Goal: Task Accomplishment & Management: Use online tool/utility

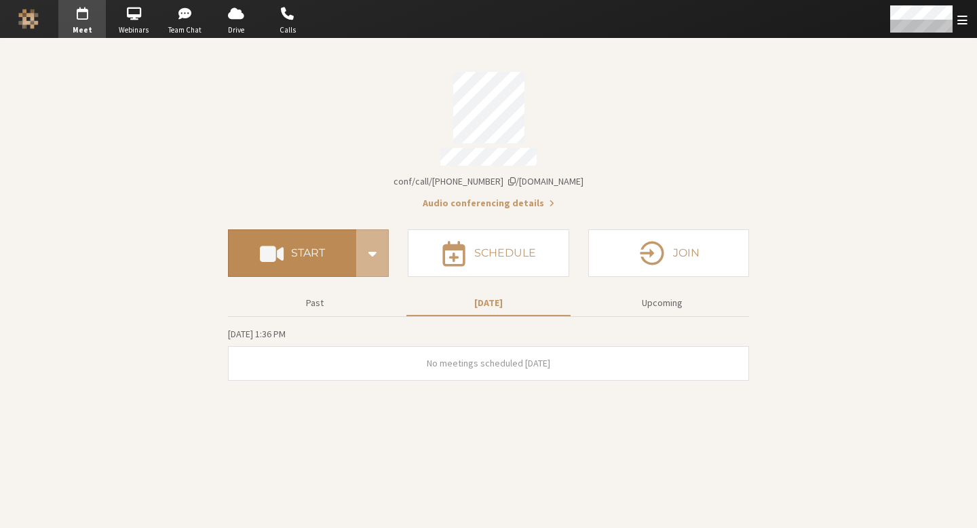
click at [311, 250] on h4 "Start" at bounding box center [308, 253] width 34 height 11
click at [596, 111] on div "Account details" at bounding box center [488, 107] width 521 height 71
click at [318, 248] on h4 "Start" at bounding box center [308, 253] width 34 height 11
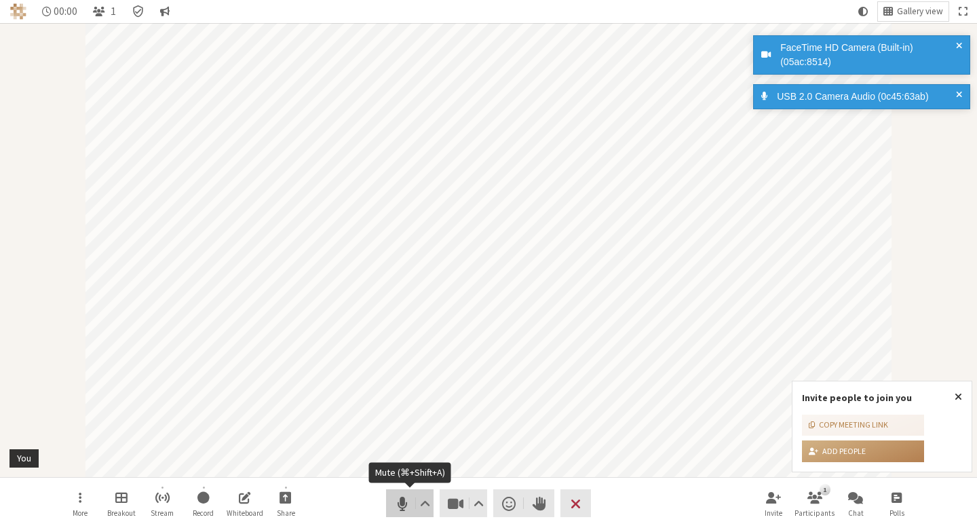
click at [395, 499] on span "Mute (⌘+Shift+A)" at bounding box center [402, 503] width 19 height 19
click at [455, 500] on span "Stop video (⌘+Shift+V)" at bounding box center [456, 503] width 19 height 19
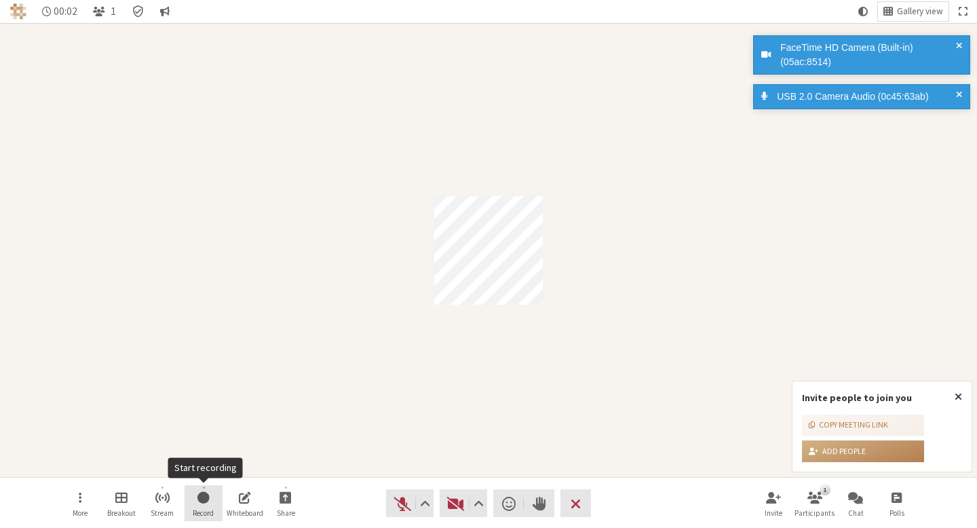
click at [204, 506] on button "Record" at bounding box center [204, 503] width 38 height 37
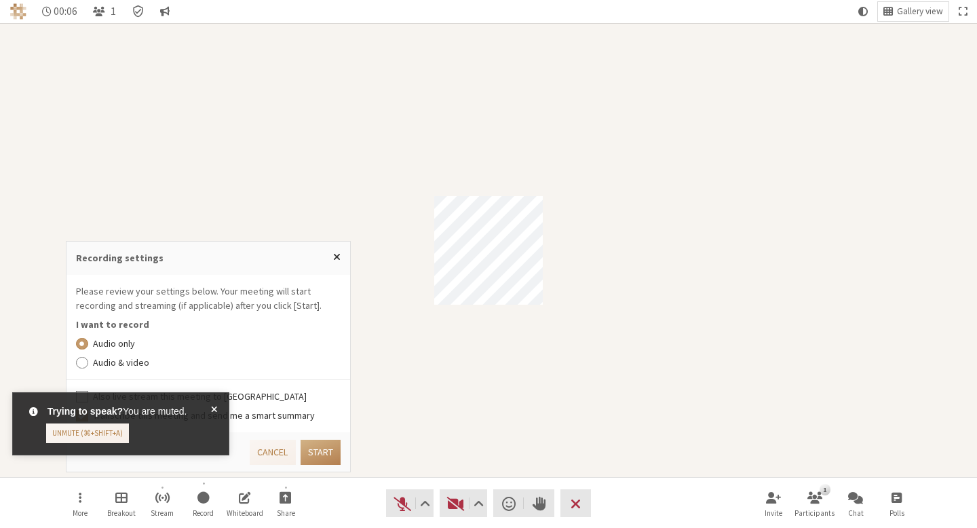
click at [211, 409] on span at bounding box center [214, 423] width 6 height 39
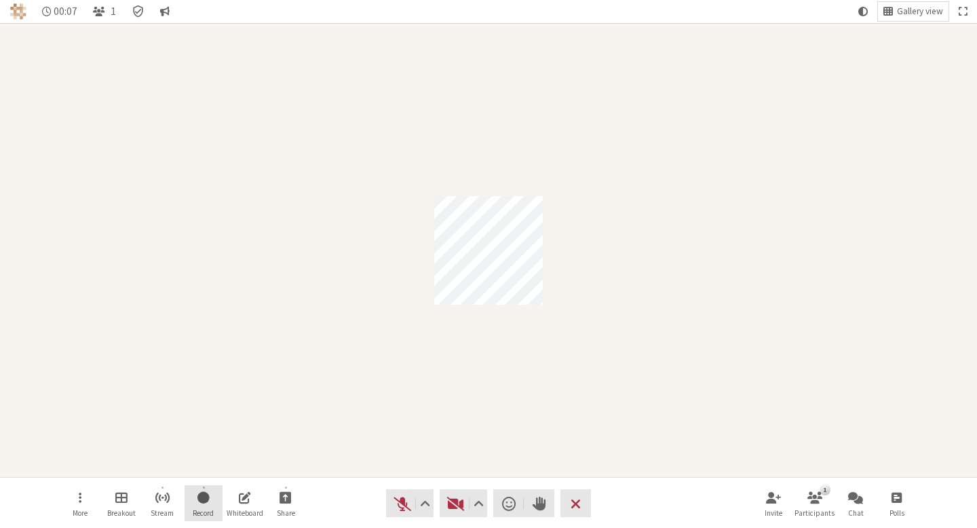
click at [208, 499] on span "Start recording" at bounding box center [203, 497] width 12 height 16
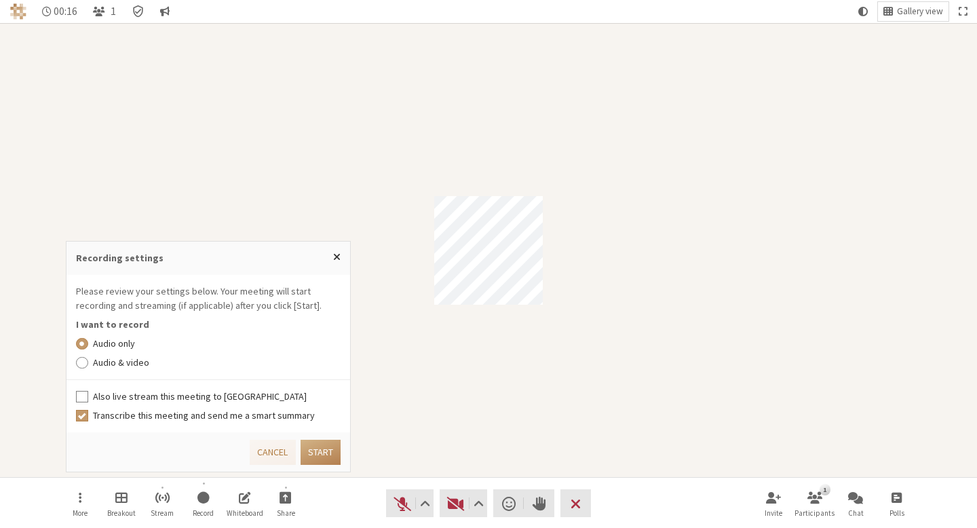
click at [105, 362] on label "Audio & video" at bounding box center [217, 363] width 248 height 14
click at [88, 362] on input "Audio & video" at bounding box center [82, 363] width 12 height 14
click at [92, 373] on li "Please review your settings below. Your meeting will start recording and stream…" at bounding box center [209, 327] width 284 height 105
click at [92, 372] on li "Please review your settings below. Your meeting will start recording and stream…" at bounding box center [209, 327] width 284 height 105
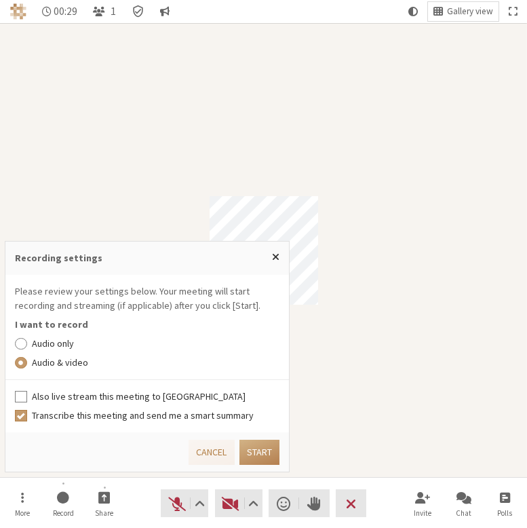
click at [84, 365] on label "Audio & video" at bounding box center [156, 363] width 248 height 14
click at [27, 365] on input "Audio & video" at bounding box center [21, 363] width 12 height 14
click at [39, 344] on label "Audio only" at bounding box center [156, 344] width 248 height 14
click at [27, 344] on input "Audio only" at bounding box center [21, 344] width 12 height 14
click at [57, 359] on label "Audio & video" at bounding box center [156, 363] width 248 height 14
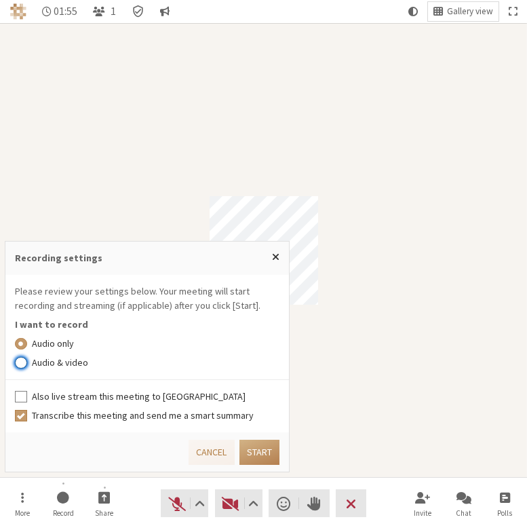
click at [27, 359] on input "Audio & video" at bounding box center [21, 363] width 12 height 14
click at [56, 342] on label "Audio only" at bounding box center [156, 344] width 248 height 14
click at [27, 342] on input "Audio only" at bounding box center [21, 344] width 12 height 14
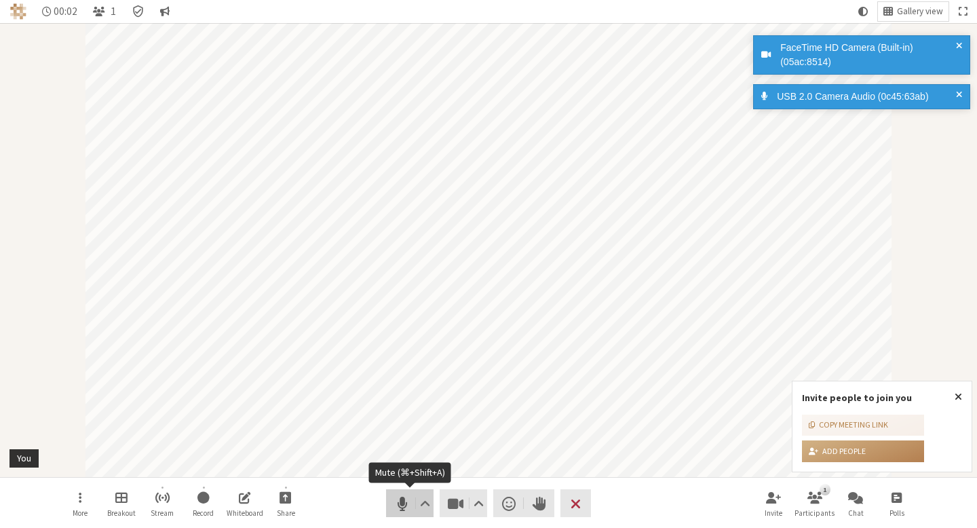
click at [393, 508] on span "Mute (⌘+Shift+A)" at bounding box center [402, 503] width 19 height 19
click at [442, 503] on button "Video" at bounding box center [464, 503] width 48 height 28
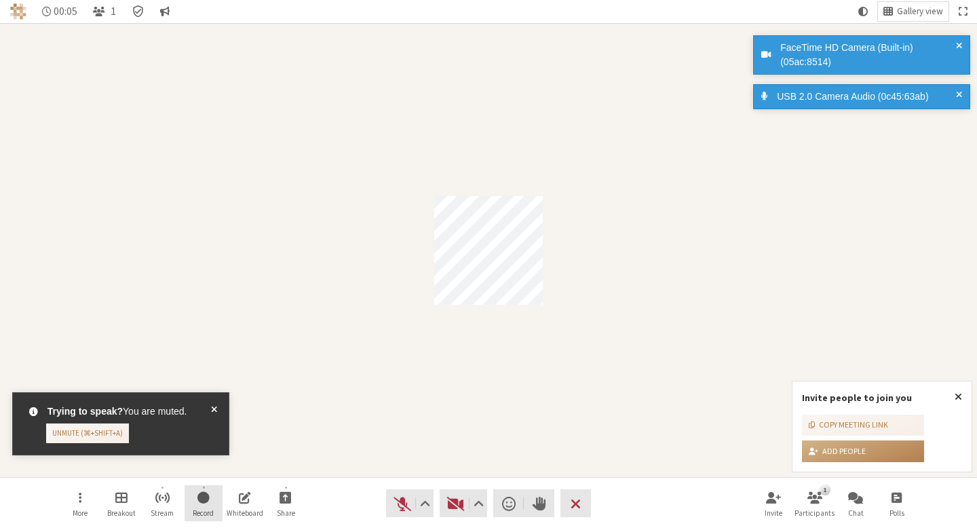
click at [193, 506] on button "Record" at bounding box center [204, 503] width 38 height 37
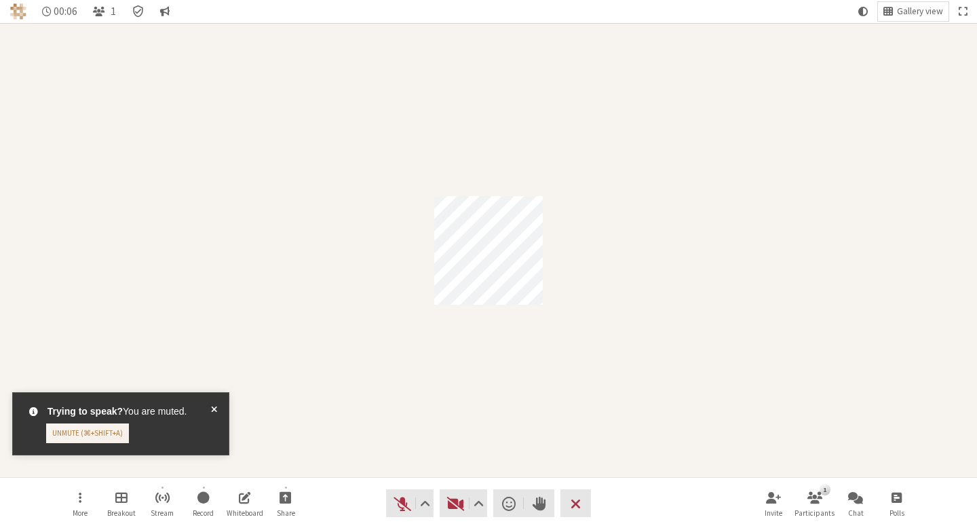
click at [215, 411] on span at bounding box center [214, 423] width 6 height 39
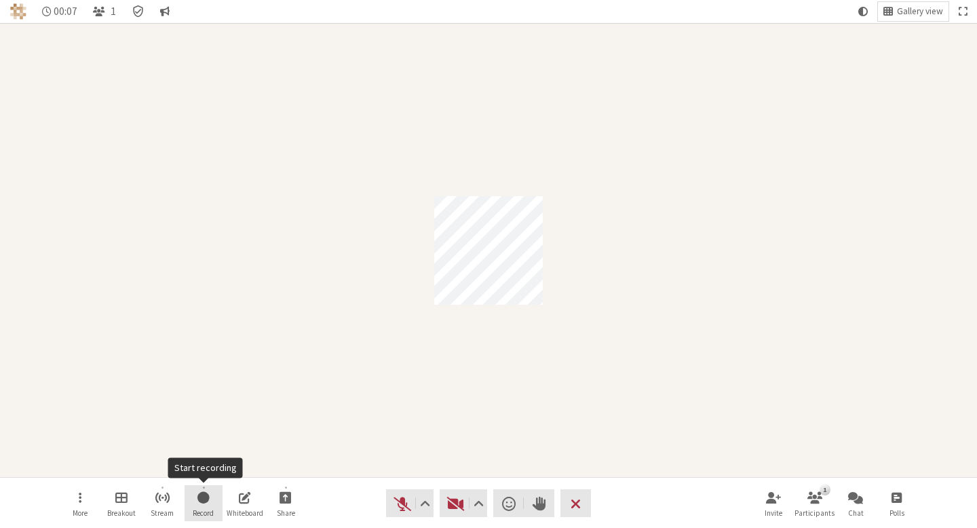
click at [206, 487] on button "Record" at bounding box center [204, 503] width 38 height 37
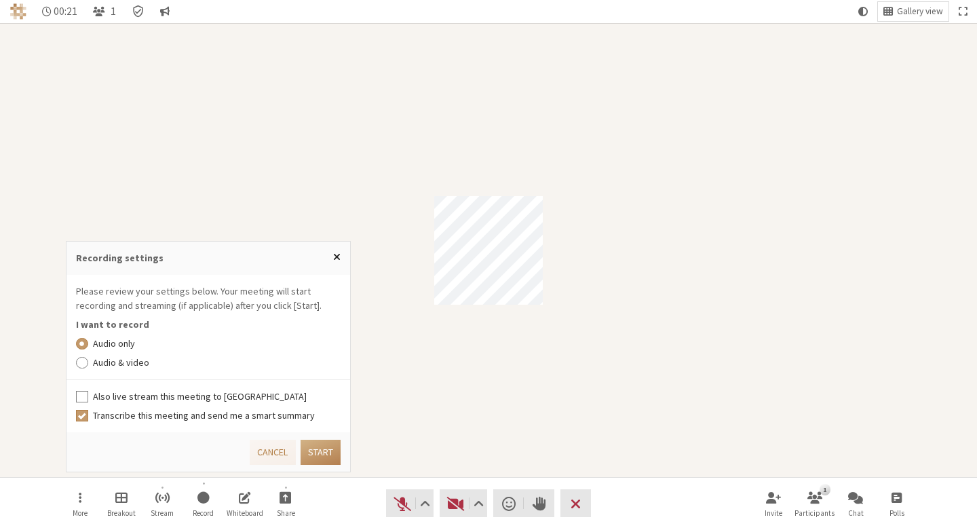
click at [335, 246] on button "Close popover" at bounding box center [337, 257] width 26 height 31
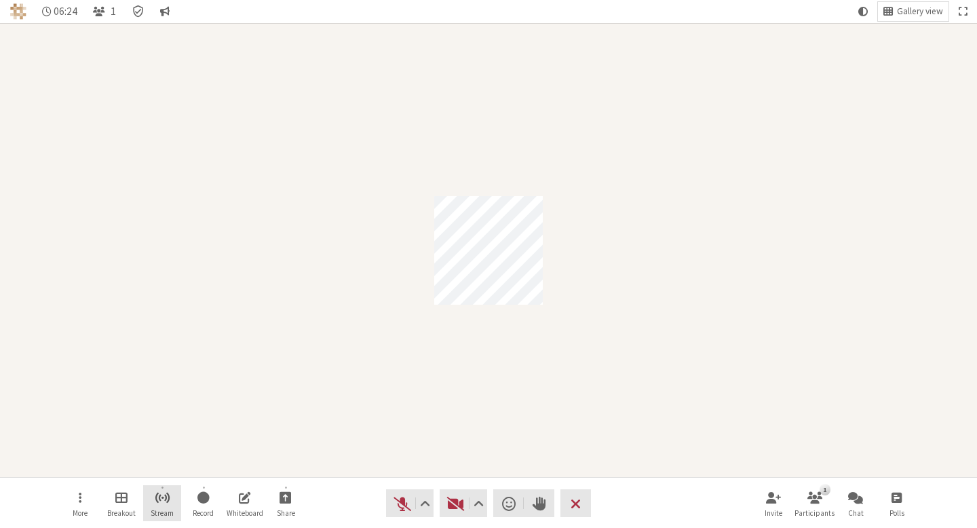
click at [157, 501] on span "Start streaming" at bounding box center [163, 497] width 16 height 16
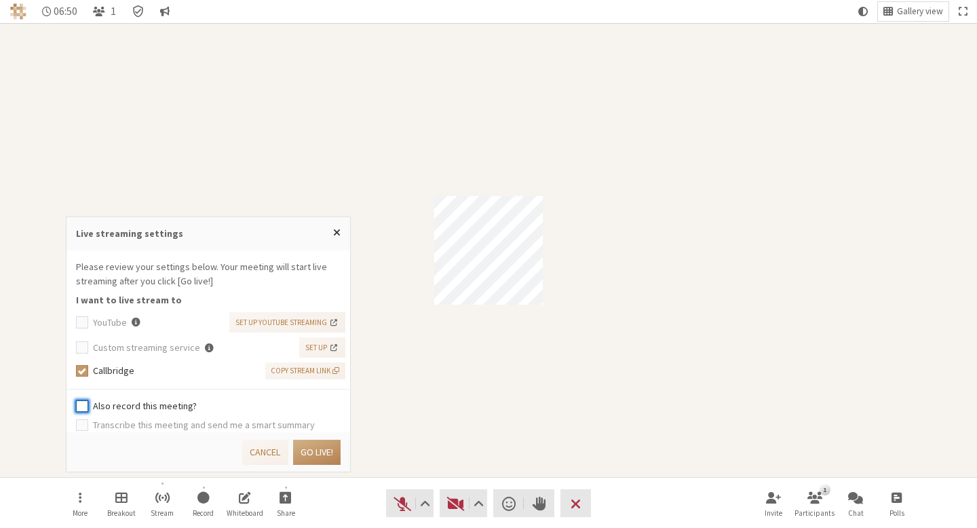
click at [83, 406] on input "Also record this meeting?" at bounding box center [82, 406] width 12 height 14
click at [84, 407] on input "Also record this meeting?" at bounding box center [82, 406] width 12 height 14
click at [82, 406] on input "Also record this meeting?" at bounding box center [82, 406] width 12 height 14
click at [83, 404] on input "Also record this meeting?" at bounding box center [82, 406] width 12 height 14
click at [80, 405] on input "Also record this meeting?" at bounding box center [82, 406] width 12 height 14
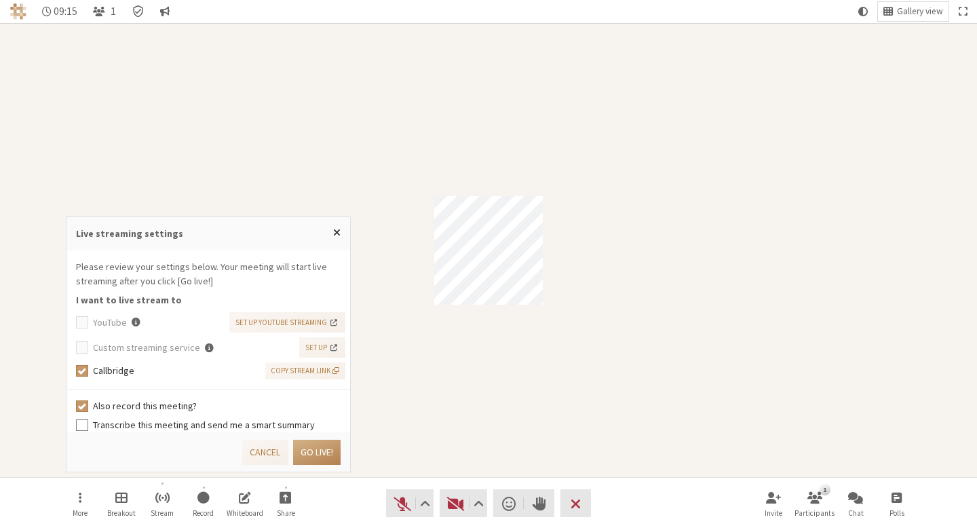
click at [81, 406] on input "Also record this meeting?" at bounding box center [82, 406] width 12 height 14
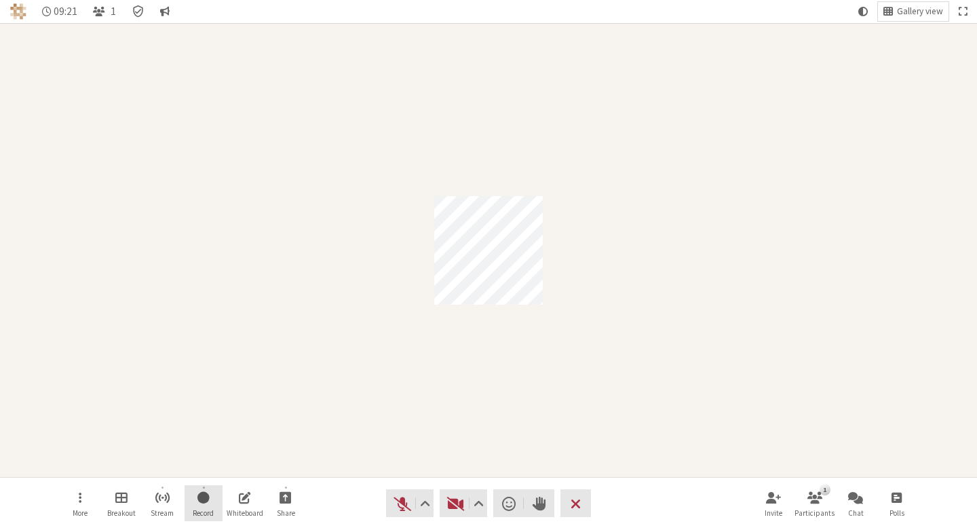
click at [196, 505] on button "Record" at bounding box center [204, 503] width 38 height 37
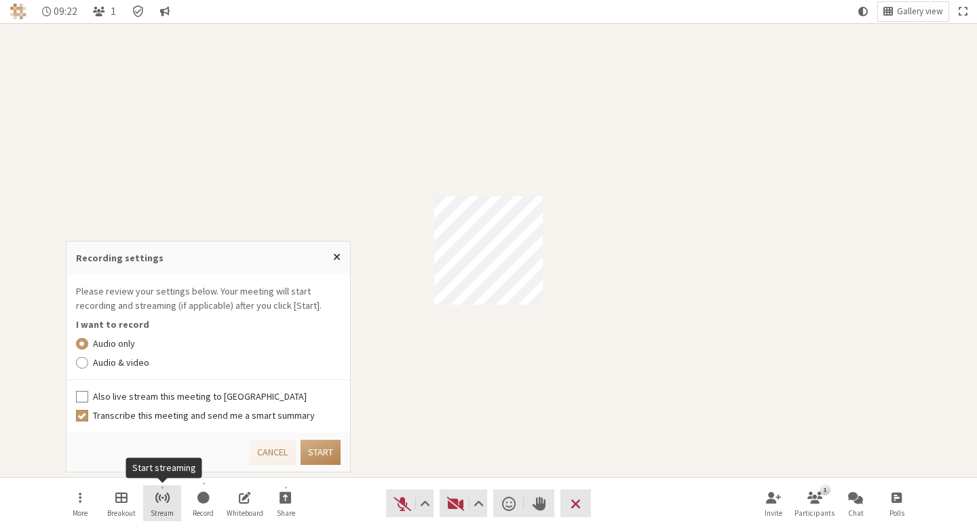
click at [146, 493] on button "Stream" at bounding box center [162, 503] width 38 height 37
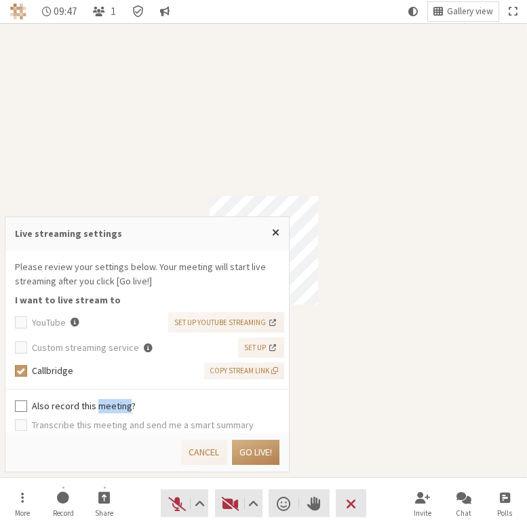
click at [157, 410] on label "Also record this meeting?" at bounding box center [156, 406] width 248 height 14
click at [27, 410] on input "Also record this meeting?" at bounding box center [21, 406] width 12 height 14
click at [23, 404] on input "Also record this meeting?" at bounding box center [21, 406] width 12 height 14
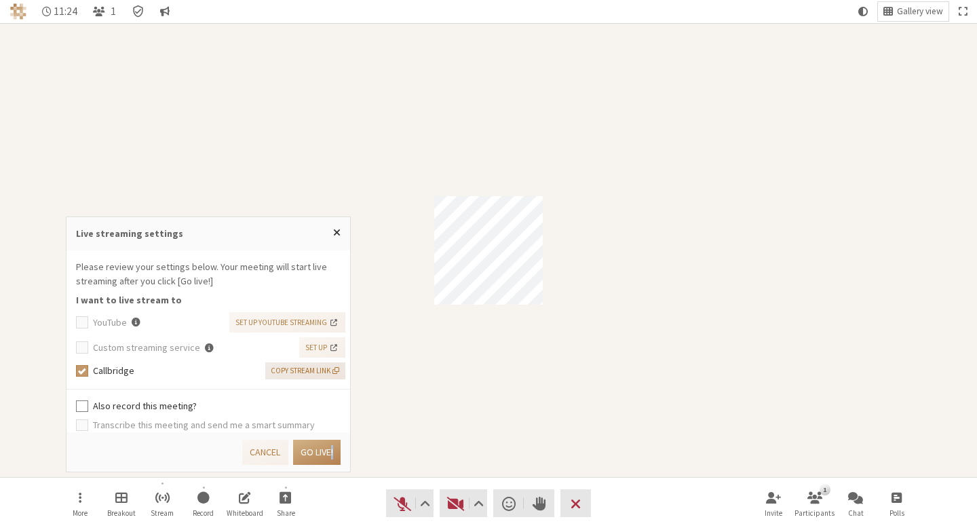
click at [310, 371] on span "Copy stream link" at bounding box center [305, 371] width 69 height 12
click at [303, 368] on span "Copy stream link" at bounding box center [305, 371] width 69 height 12
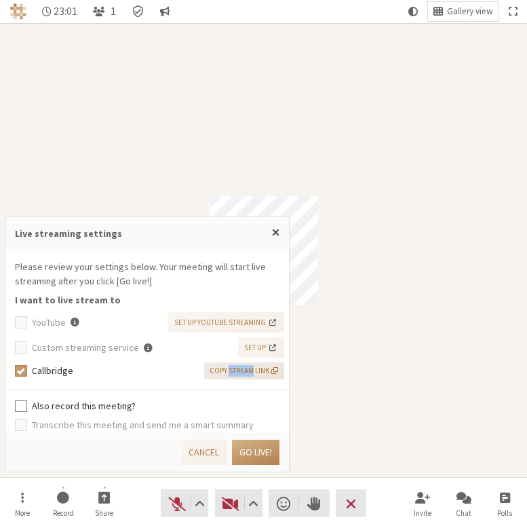
click at [273, 366] on span "Copy stream link" at bounding box center [244, 371] width 69 height 12
click at [257, 448] on button "Go live!" at bounding box center [256, 452] width 48 height 25
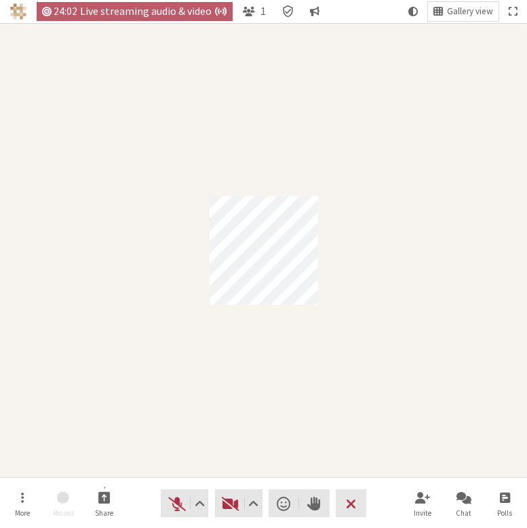
click at [238, 71] on div "Participant" at bounding box center [263, 250] width 527 height 454
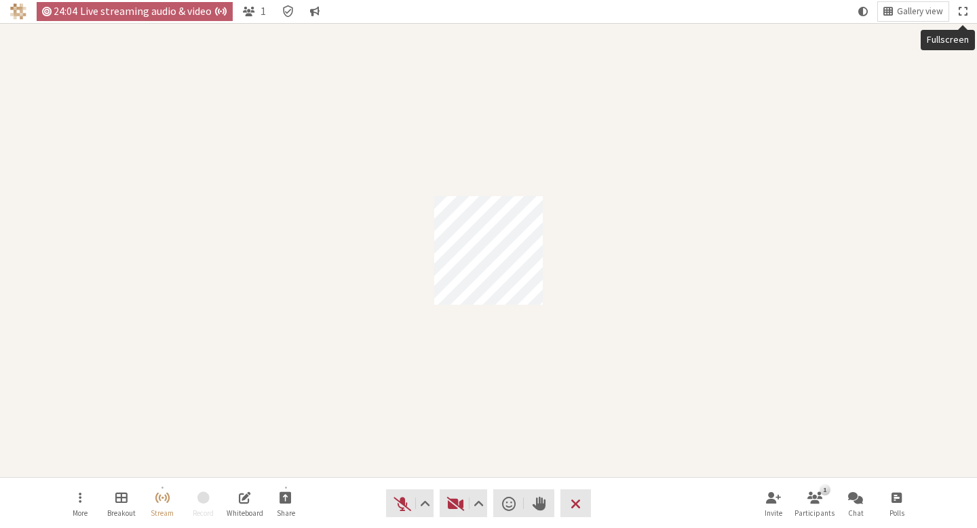
click at [967, 9] on button "Fullscreen" at bounding box center [962, 11] width 19 height 19
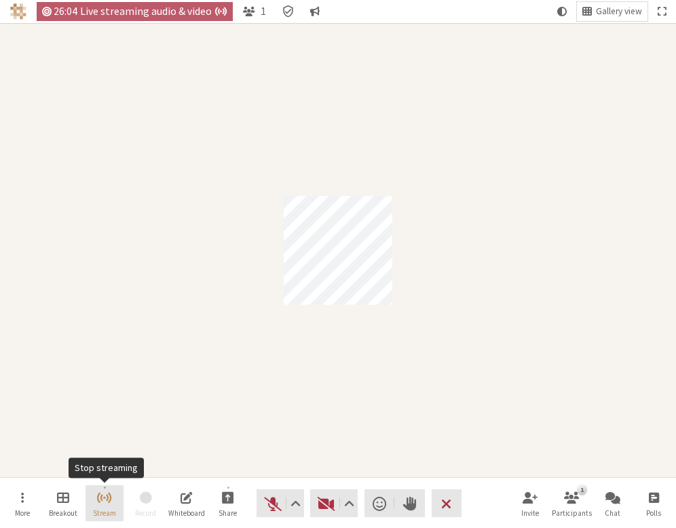
click at [104, 497] on span "Stop streaming" at bounding box center [104, 497] width 16 height 16
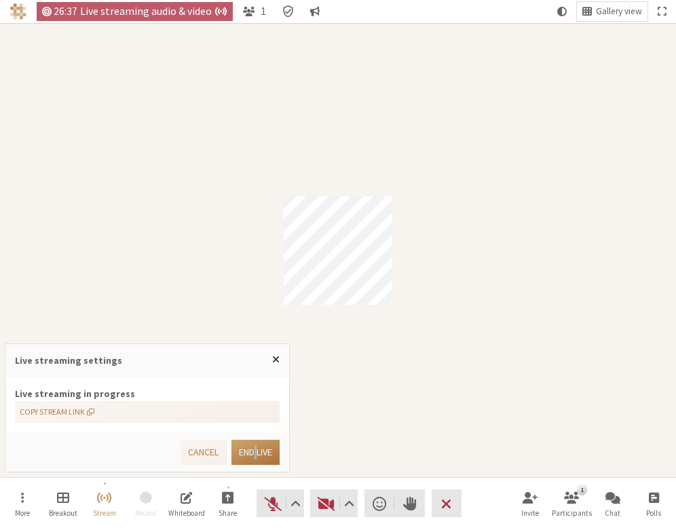
click at [269, 449] on button "End live" at bounding box center [255, 452] width 48 height 25
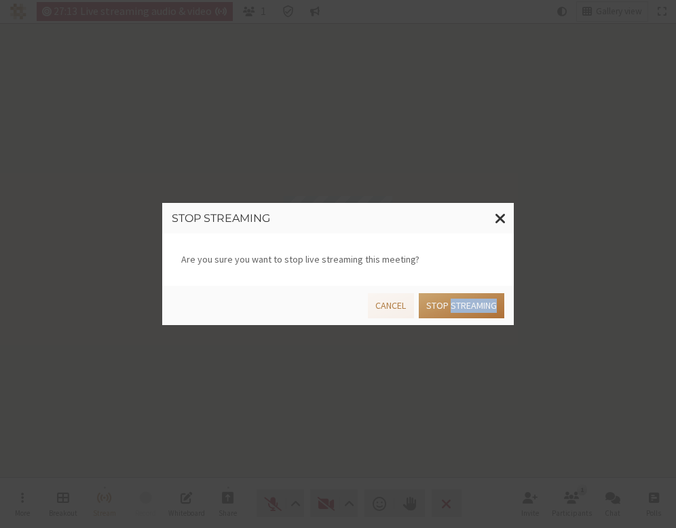
click at [448, 303] on button "Stop streaming" at bounding box center [462, 305] width 86 height 25
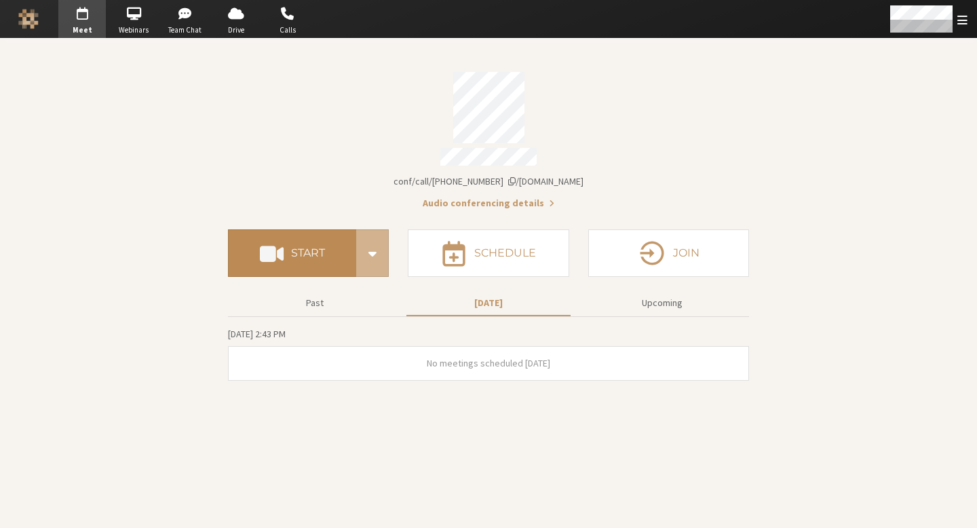
click at [307, 255] on button "Start" at bounding box center [292, 253] width 128 height 48
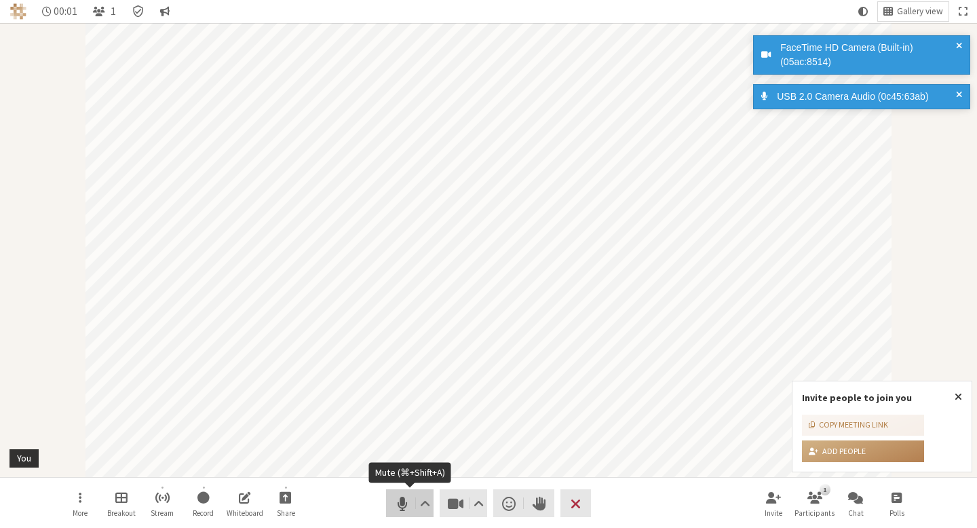
click at [386, 504] on button "Audio" at bounding box center [410, 503] width 48 height 28
click at [466, 505] on button "Video" at bounding box center [464, 503] width 48 height 28
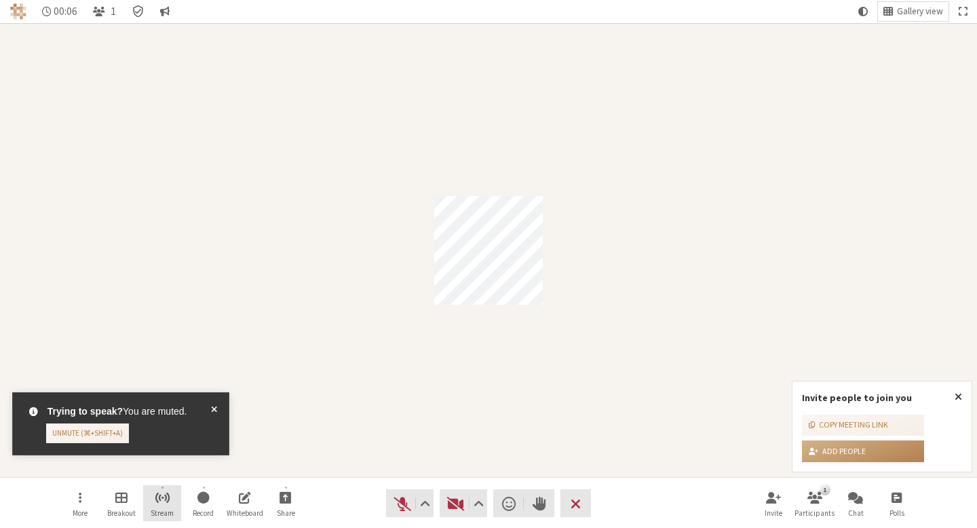
click at [166, 503] on span "Start streaming" at bounding box center [163, 497] width 16 height 16
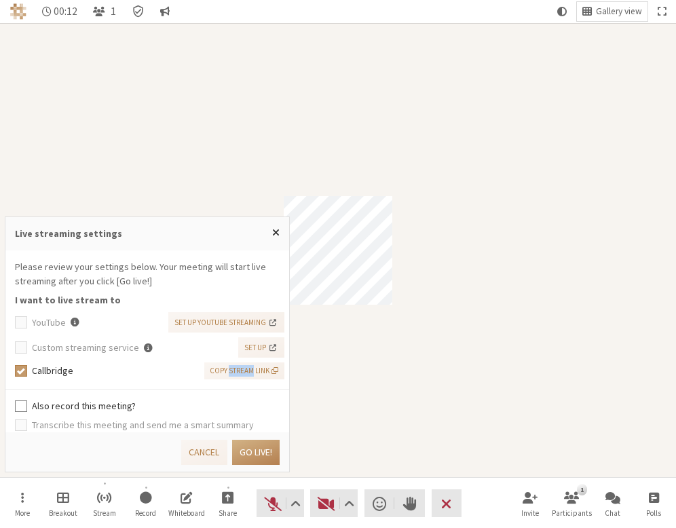
click at [168, 379] on li "Please review your settings below. Your meeting will start live streaming after…" at bounding box center [147, 319] width 284 height 139
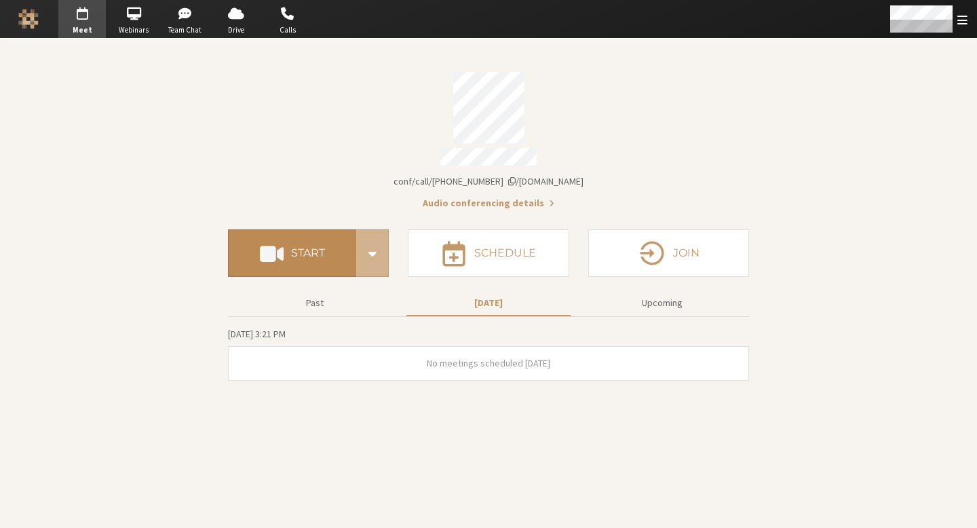
click at [295, 256] on button "Start" at bounding box center [292, 253] width 128 height 48
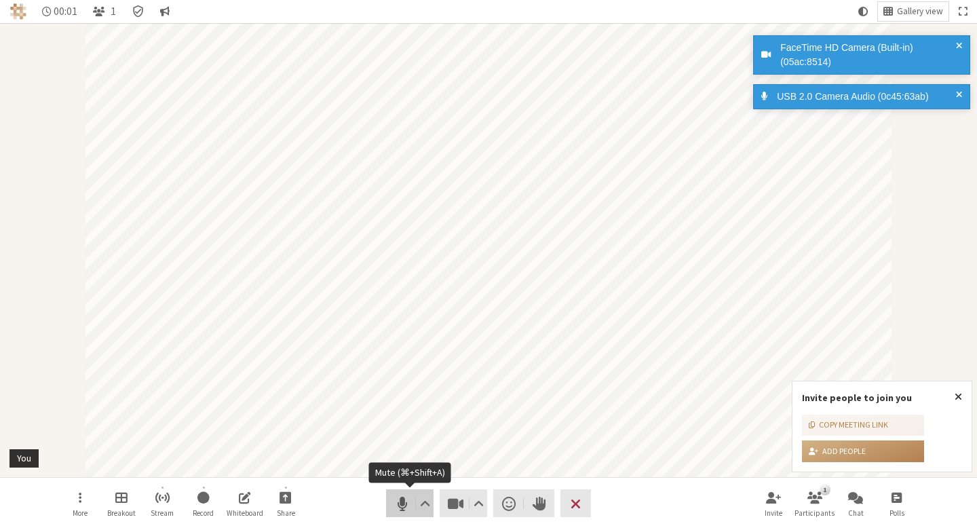
click at [398, 507] on span "Mute (⌘+Shift+A)" at bounding box center [402, 503] width 19 height 19
click at [466, 506] on button "Video" at bounding box center [464, 503] width 48 height 28
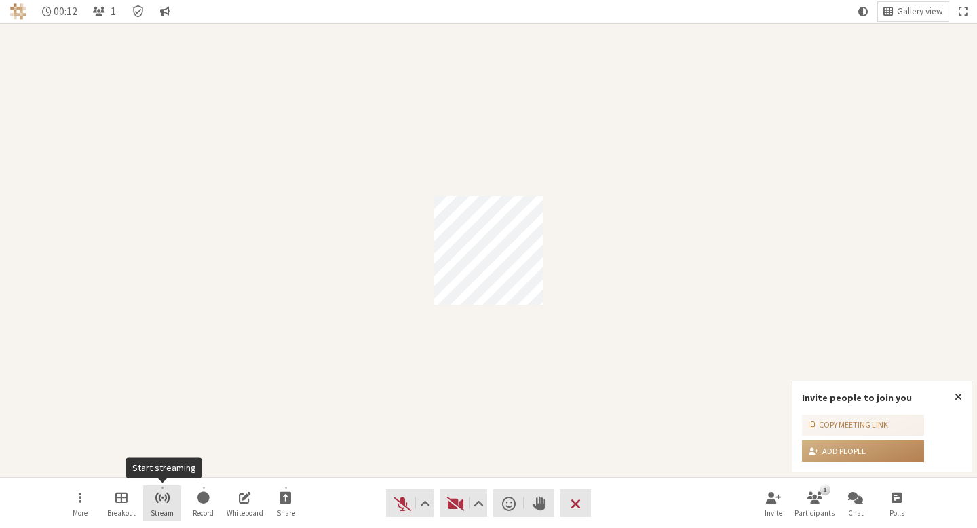
click at [164, 501] on span "Start streaming" at bounding box center [163, 497] width 16 height 16
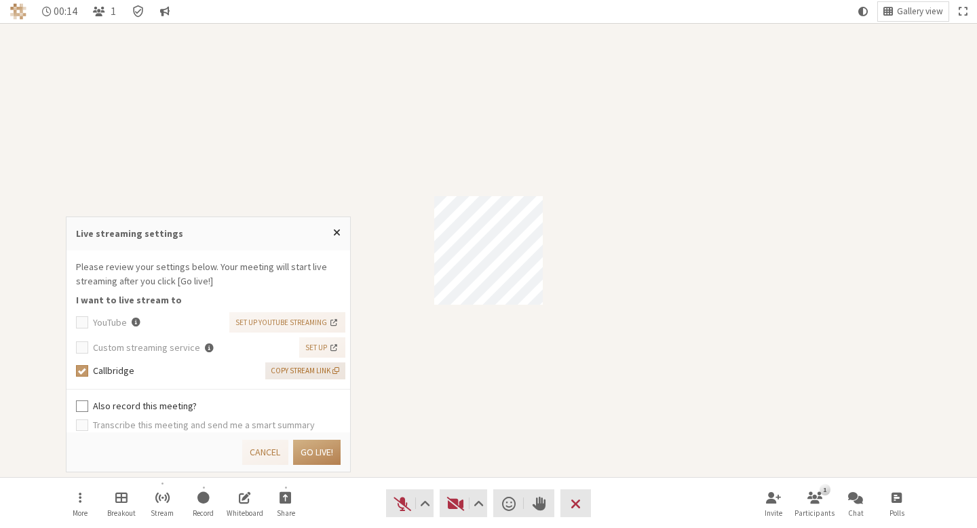
click at [309, 369] on span "Copy stream link" at bounding box center [305, 371] width 69 height 12
click at [320, 451] on button "Go live!" at bounding box center [317, 452] width 48 height 25
